Goal: Navigation & Orientation: Go to known website

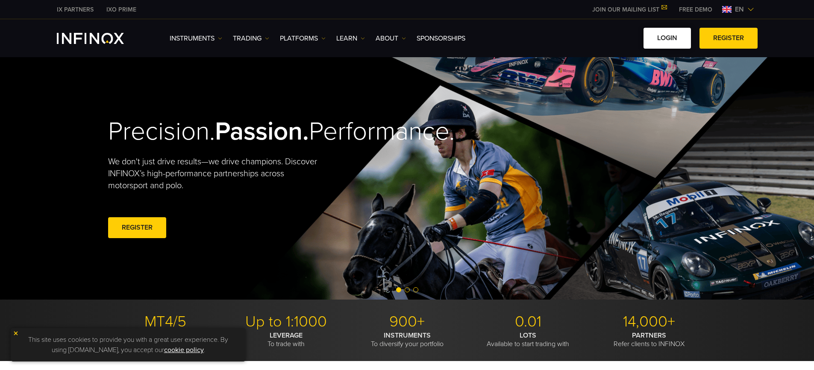
click at [667, 40] on link "LOGIN" at bounding box center [666, 38] width 47 height 21
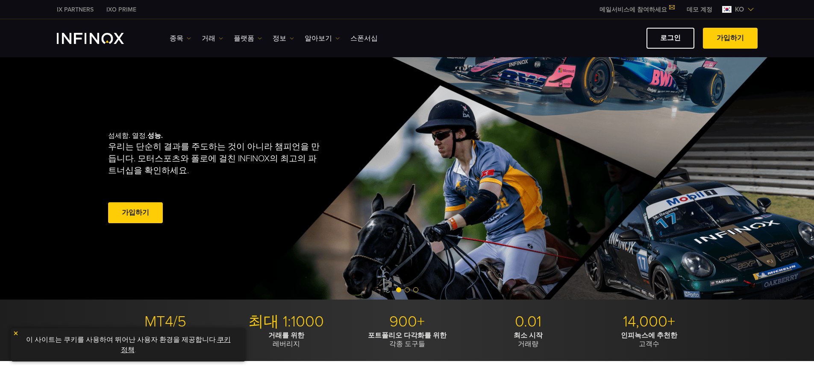
click at [439, 203] on div "섬세함. 열정. 성능. 우리는 단순히 결과를 주도하는 것이 아니라 챔피언을 만듭니다. 모터스포츠와 폴로에 걸친 INFINOX의 최고의 파트너십…" at bounding box center [407, 178] width 615 height 243
